Goal: Check status: Check status

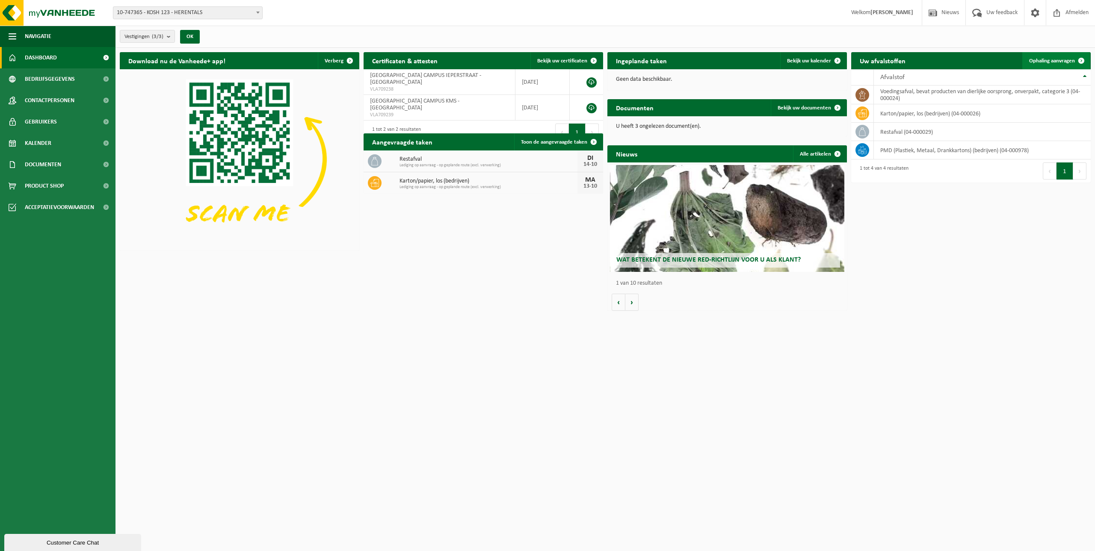
click at [1051, 61] on span "Ophaling aanvragen" at bounding box center [1052, 61] width 46 height 6
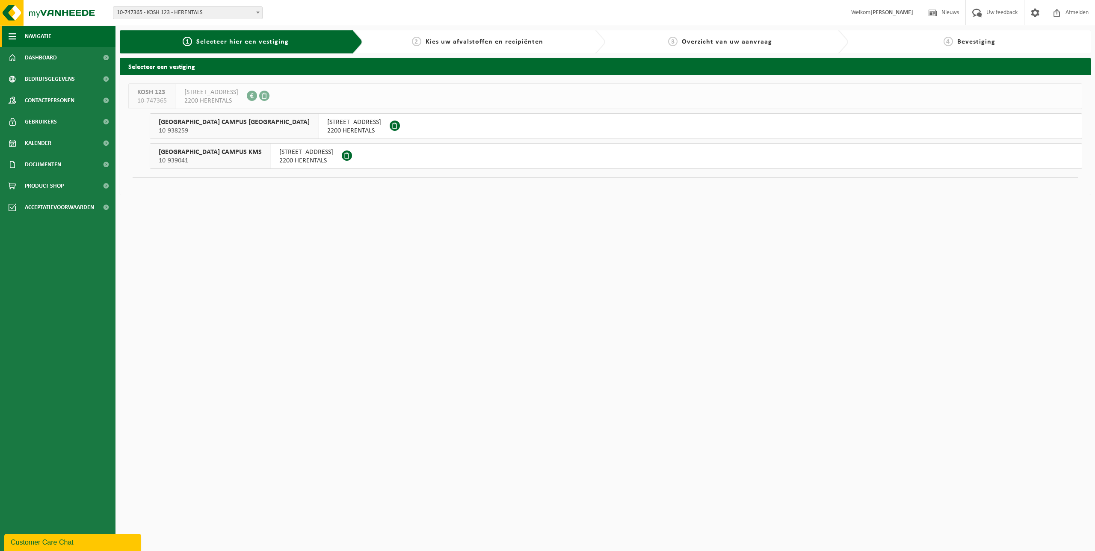
click at [41, 36] on span "Navigatie" at bounding box center [38, 36] width 27 height 21
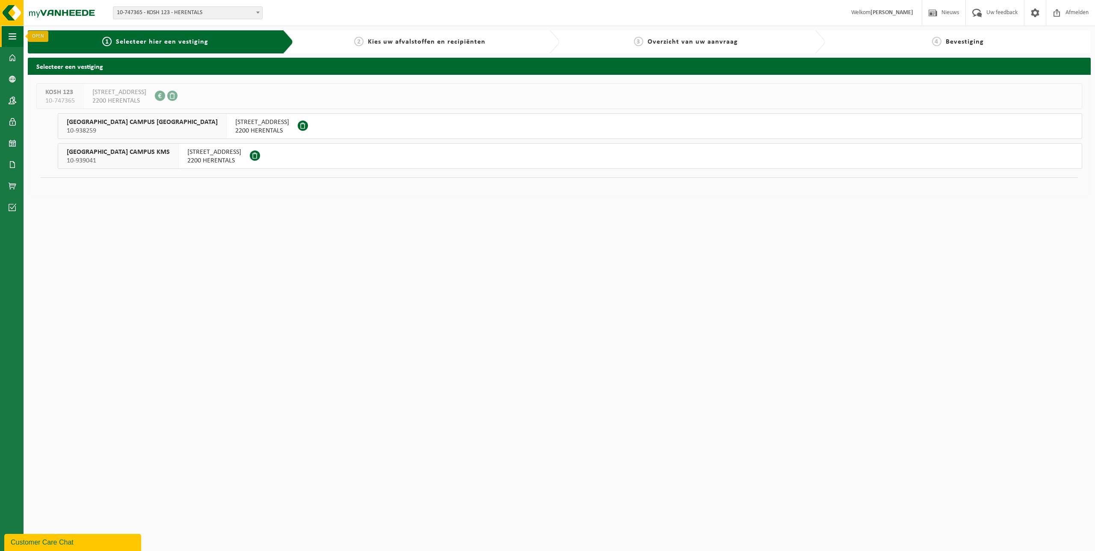
click at [6, 35] on button "Navigatie" at bounding box center [12, 36] width 24 height 21
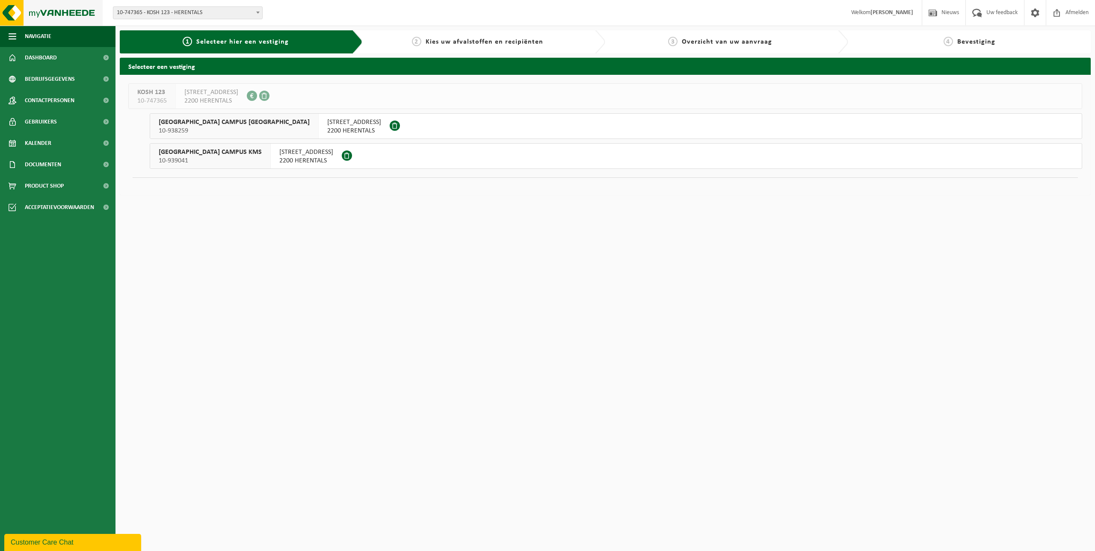
click at [51, 12] on img at bounding box center [51, 13] width 103 height 26
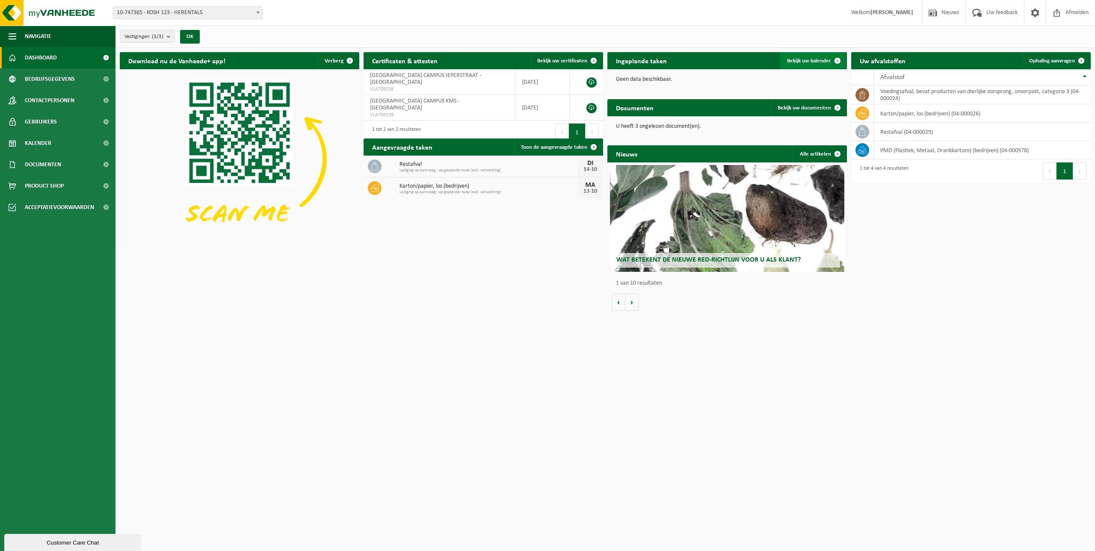
click at [809, 59] on span "Bekijk uw kalender" at bounding box center [809, 61] width 44 height 6
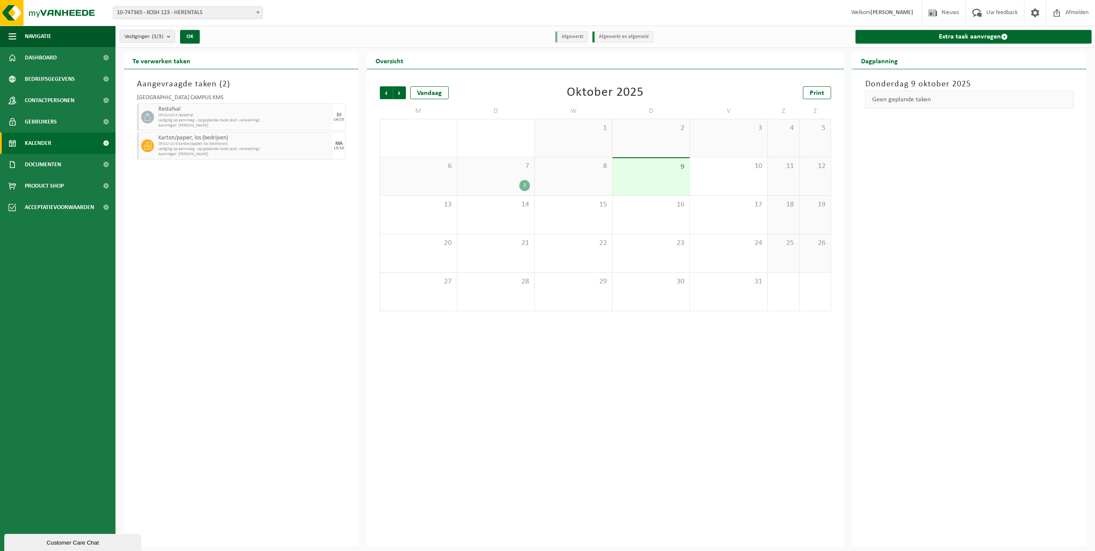
click at [496, 178] on div "7 2" at bounding box center [495, 176] width 77 height 38
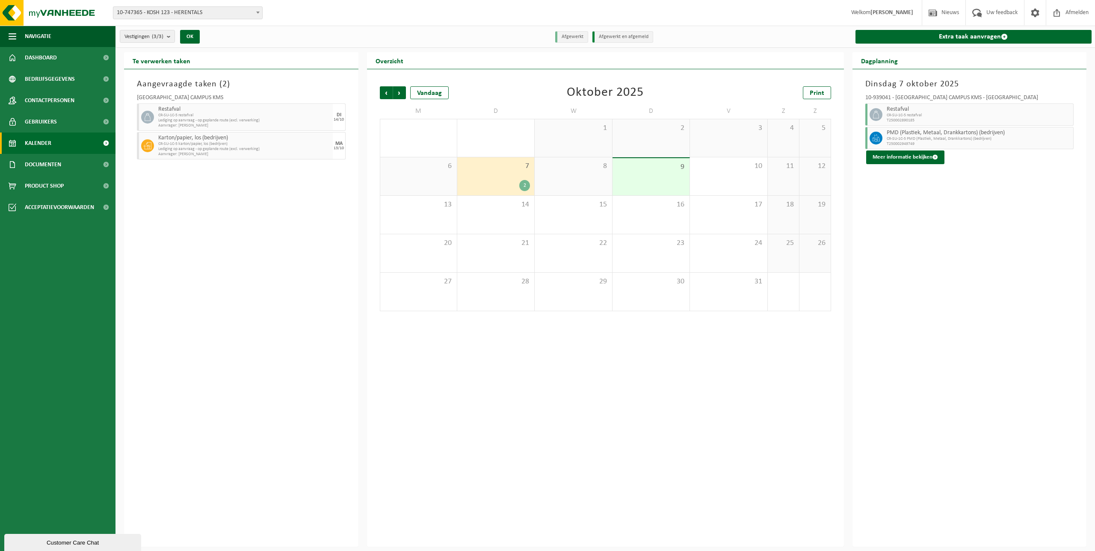
click at [650, 172] on div "9" at bounding box center [651, 176] width 77 height 37
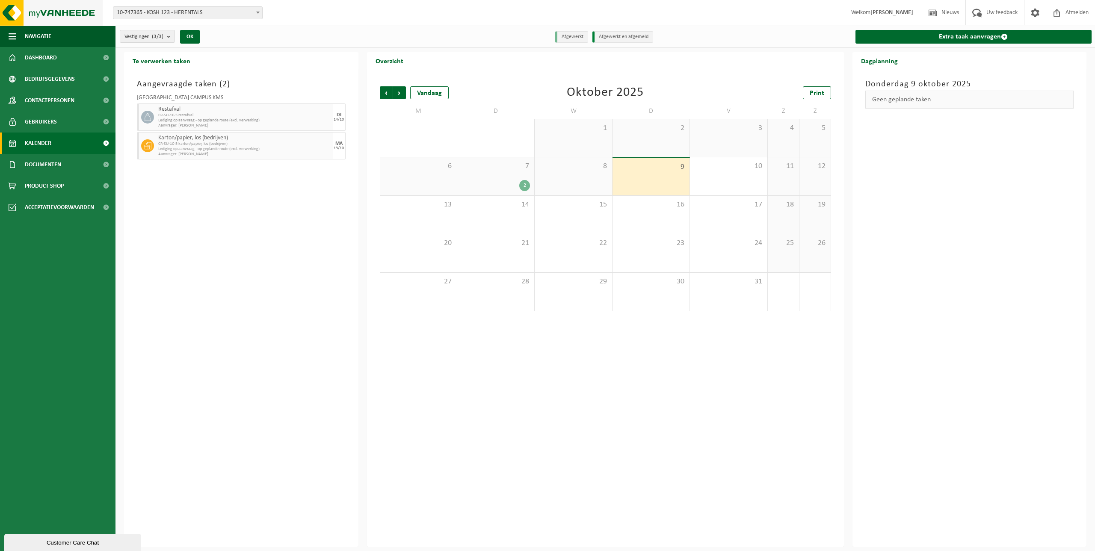
click at [60, 13] on img at bounding box center [51, 13] width 103 height 26
